Goal: Task Accomplishment & Management: Manage account settings

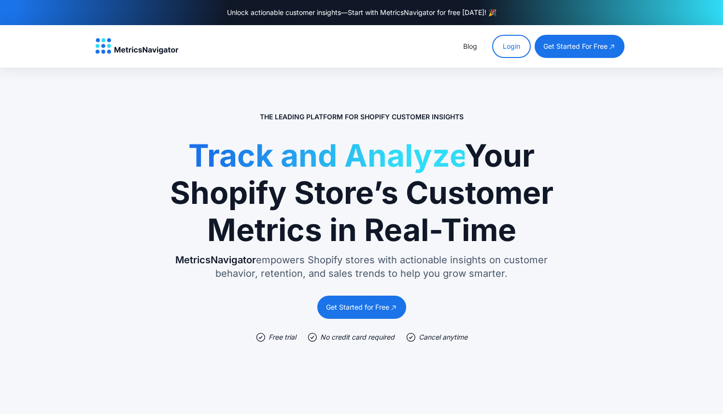
click at [514, 47] on link "Login" at bounding box center [511, 46] width 39 height 23
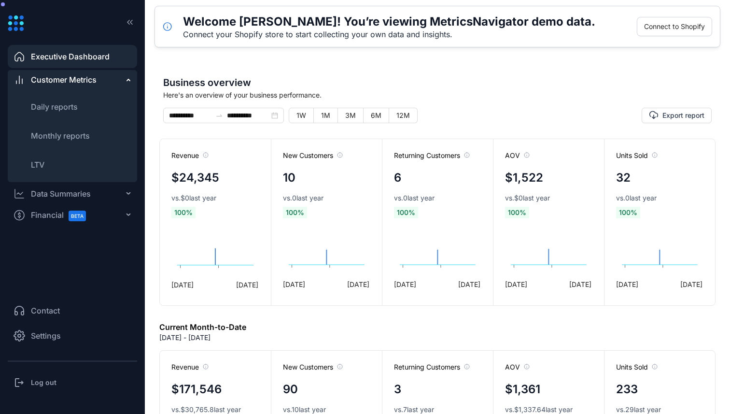
click at [58, 375] on div "Log out" at bounding box center [72, 382] width 129 height 19
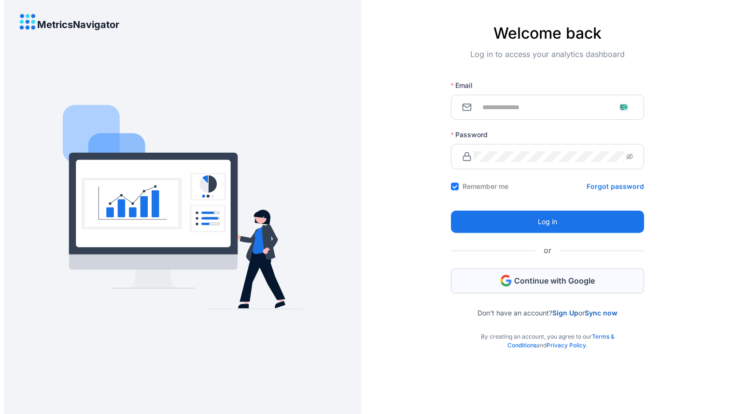
click at [513, 286] on button "Continue with Google" at bounding box center [547, 280] width 193 height 25
